Goal: Information Seeking & Learning: Learn about a topic

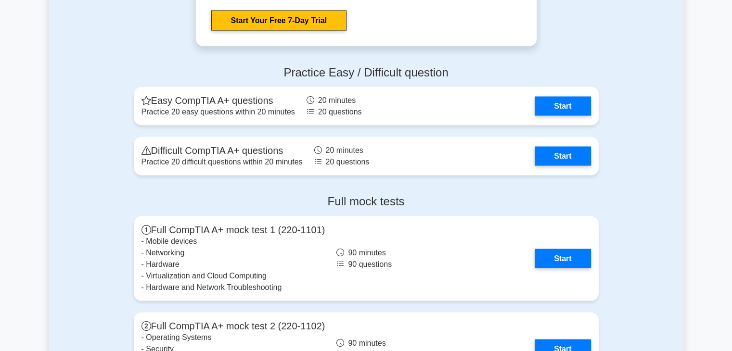
scroll to position [1887, 0]
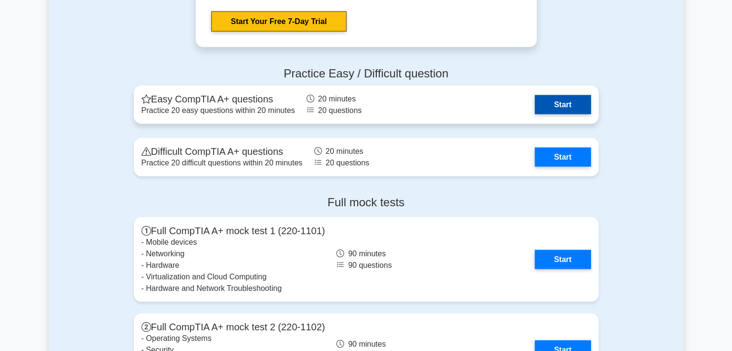
click at [560, 112] on link "Start" at bounding box center [563, 104] width 56 height 19
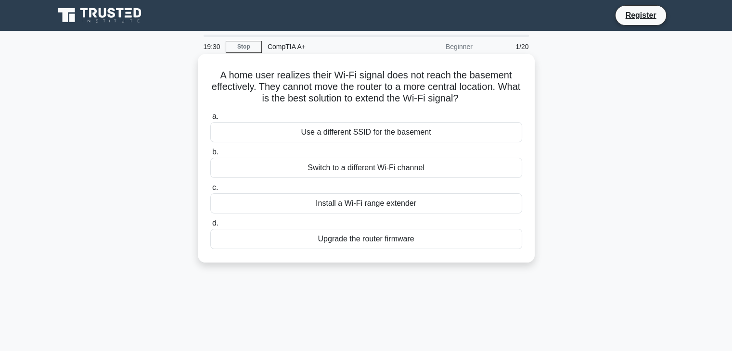
click at [384, 206] on div "Install a Wi-Fi range extender" at bounding box center [366, 204] width 312 height 20
click at [210, 191] on input "c. Install a Wi-Fi range extender" at bounding box center [210, 188] width 0 height 6
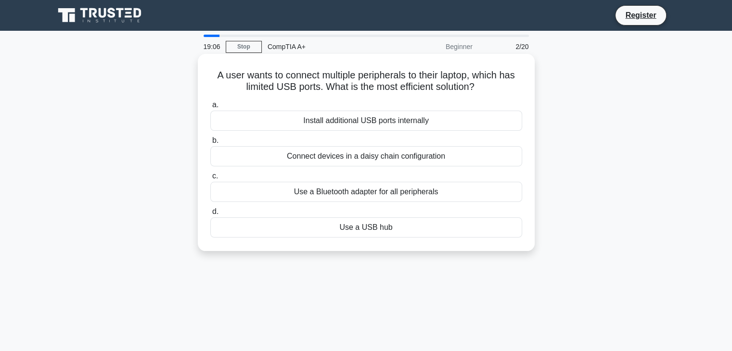
drag, startPoint x: 265, startPoint y: 106, endPoint x: 288, endPoint y: 107, distance: 23.6
click at [288, 107] on label "a. Install additional USB ports internally" at bounding box center [366, 115] width 312 height 32
click at [210, 107] on input "a. Install additional USB ports internally" at bounding box center [210, 105] width 0 height 6
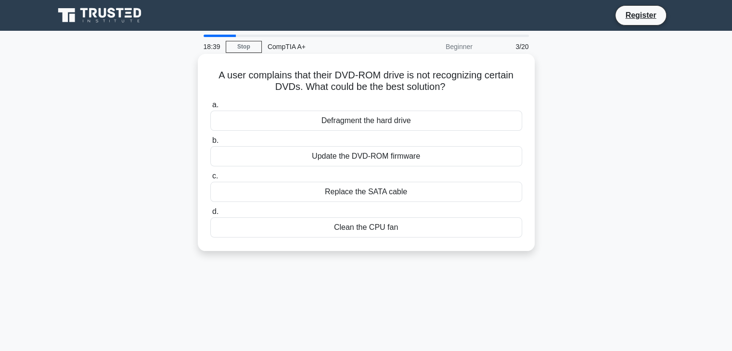
click at [382, 195] on div "Replace the SATA cable" at bounding box center [366, 192] width 312 height 20
click at [210, 180] on input "c. Replace the SATA cable" at bounding box center [210, 176] width 0 height 6
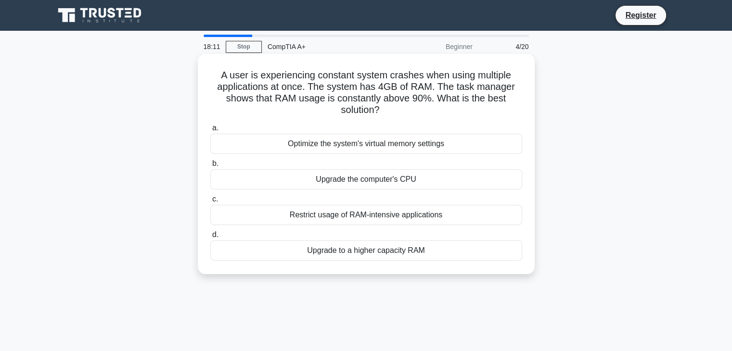
click at [356, 253] on div "Upgrade to a higher capacity RAM" at bounding box center [366, 251] width 312 height 20
click at [210, 238] on input "d. Upgrade to a higher capacity RAM" at bounding box center [210, 235] width 0 height 6
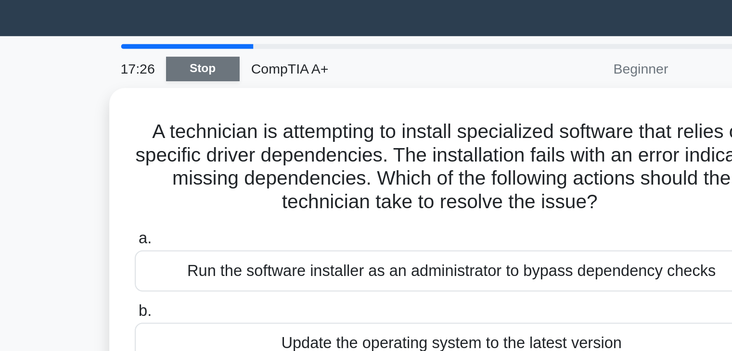
click at [250, 44] on link "Stop" at bounding box center [244, 47] width 36 height 12
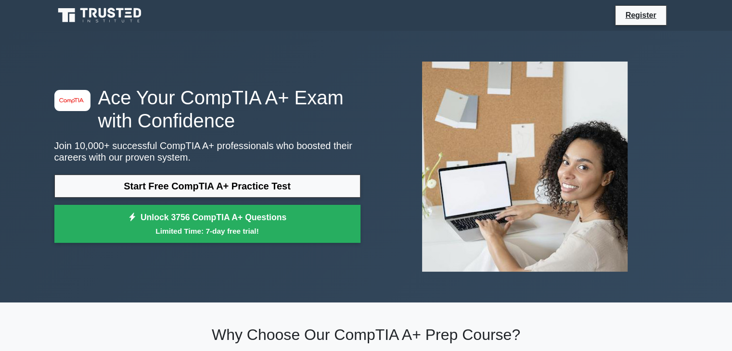
click at [98, 18] on icon at bounding box center [100, 15] width 92 height 18
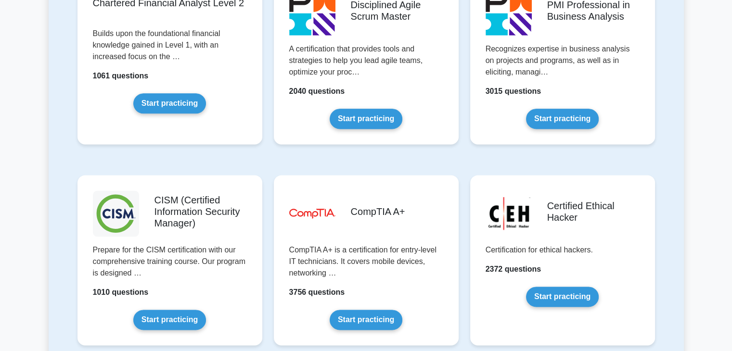
scroll to position [1255, 0]
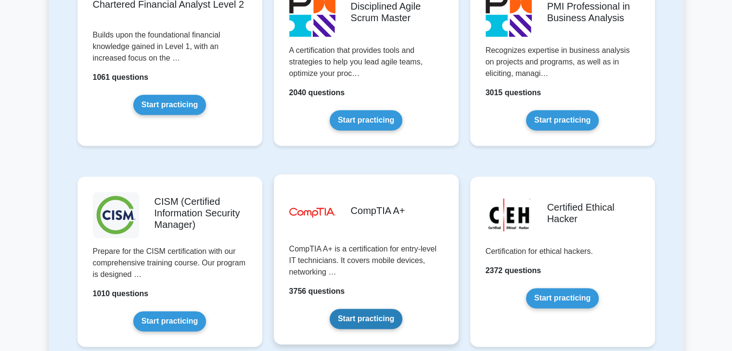
click at [403, 309] on link "Start practicing" at bounding box center [366, 319] width 73 height 20
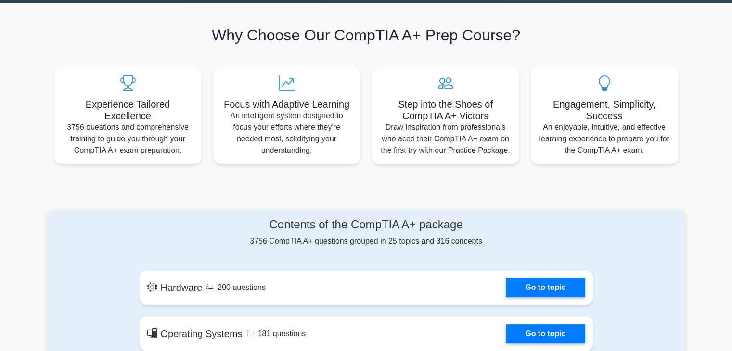
scroll to position [300, 0]
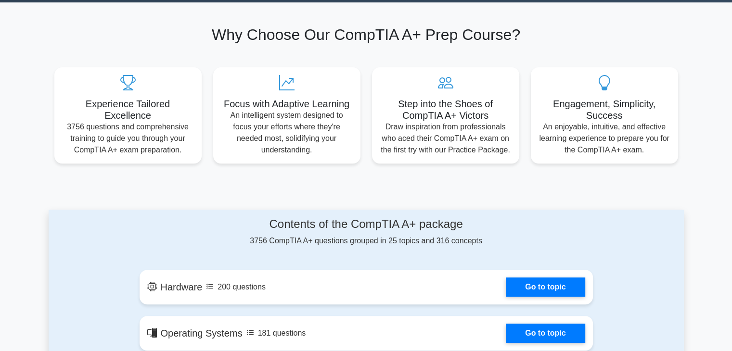
drag, startPoint x: 455, startPoint y: 112, endPoint x: 379, endPoint y: 182, distance: 102.6
click at [379, 182] on section "Why Choose Our CompTIA A+ Prep Course? Experience Tailored Excellence 3756 ques…" at bounding box center [367, 94] width 636 height 184
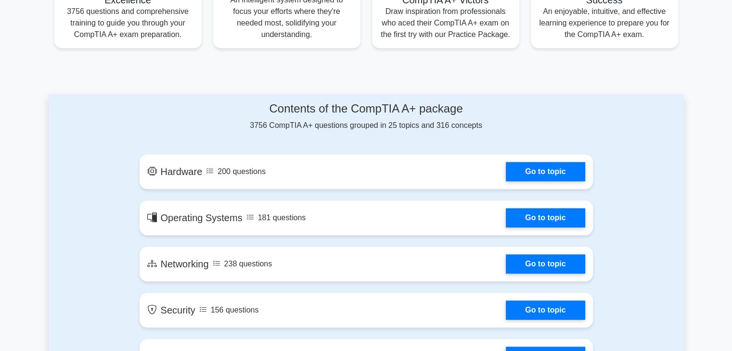
scroll to position [389, 0]
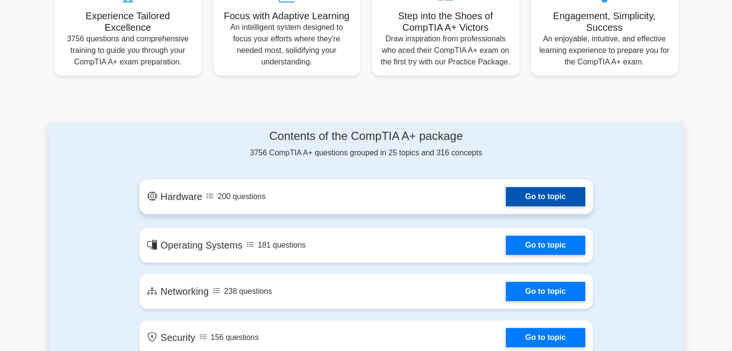
click at [543, 194] on link "Go to topic" at bounding box center [545, 196] width 79 height 19
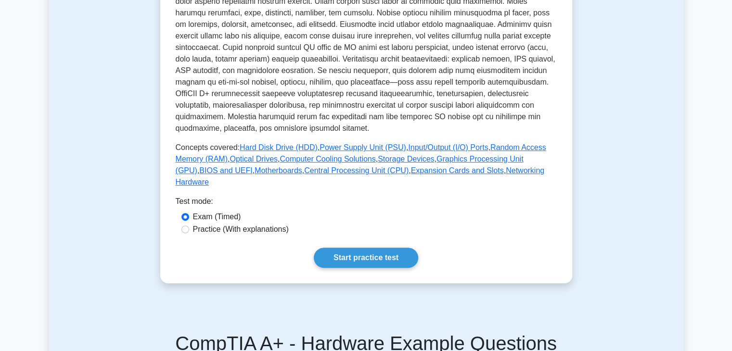
scroll to position [357, 0]
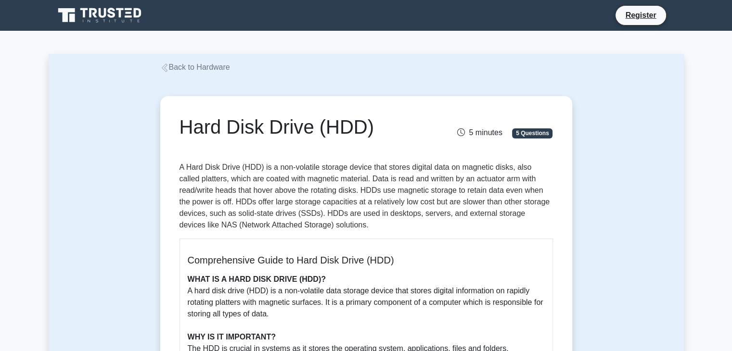
click at [97, 13] on icon at bounding box center [100, 15] width 92 height 18
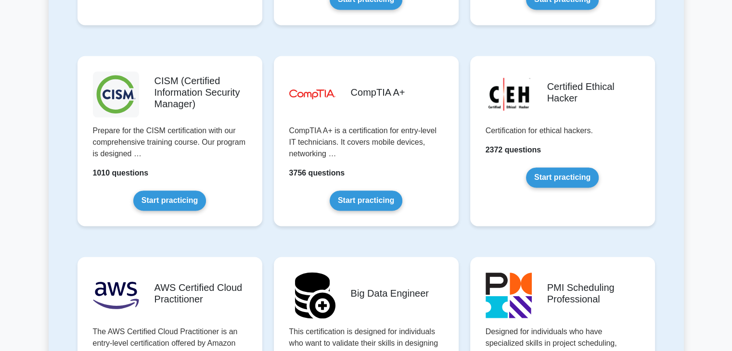
scroll to position [1361, 0]
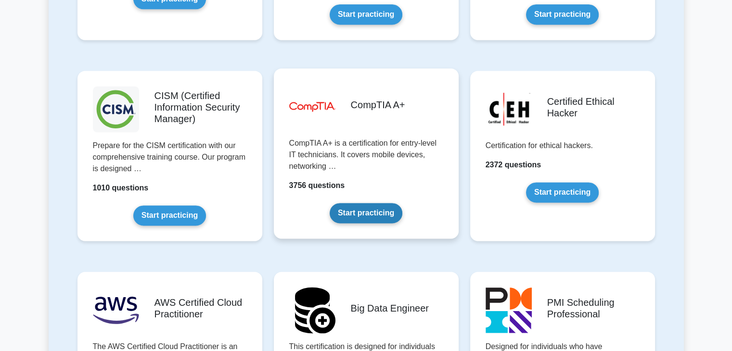
click at [330, 203] on link "Start practicing" at bounding box center [366, 213] width 73 height 20
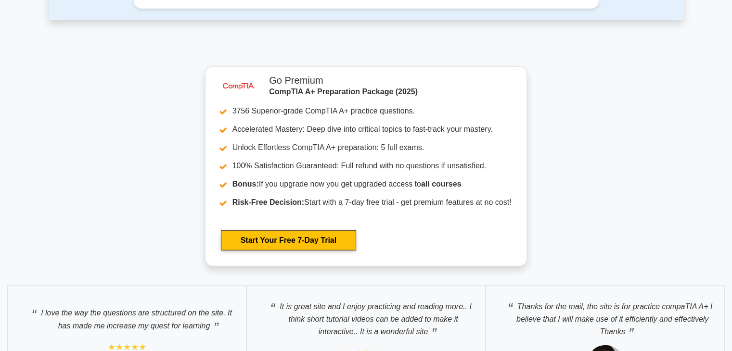
scroll to position [2844, 0]
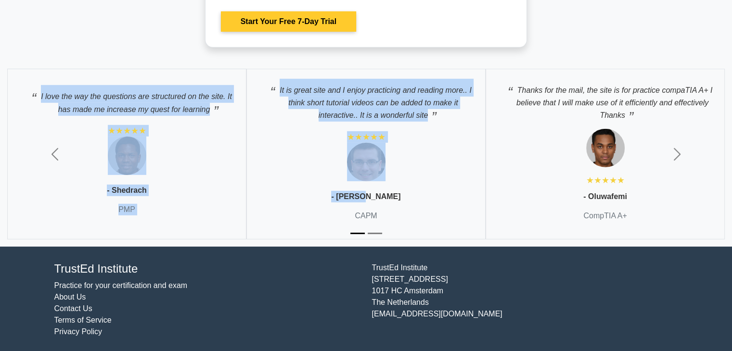
drag, startPoint x: 456, startPoint y: 216, endPoint x: 443, endPoint y: 40, distance: 176.2
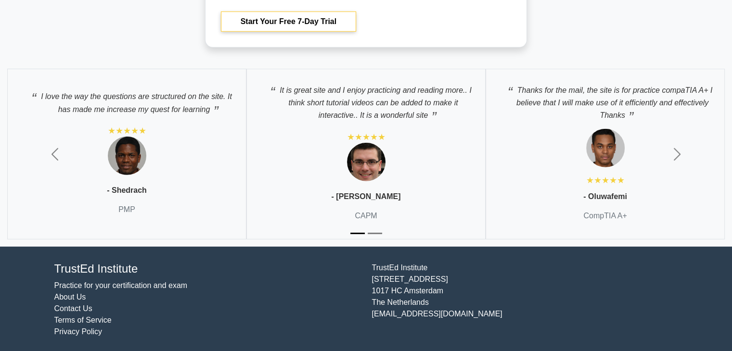
click at [356, 32] on link "Start Your Free 7-Day Trial" at bounding box center [288, 22] width 135 height 20
